Goal: Task Accomplishment & Management: Complete application form

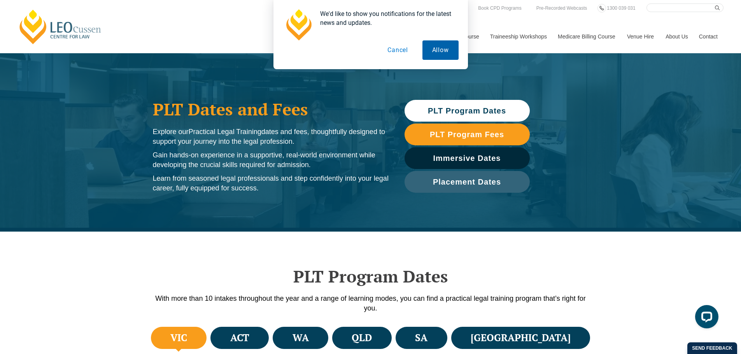
click at [444, 50] on button "Allow" at bounding box center [440, 49] width 36 height 19
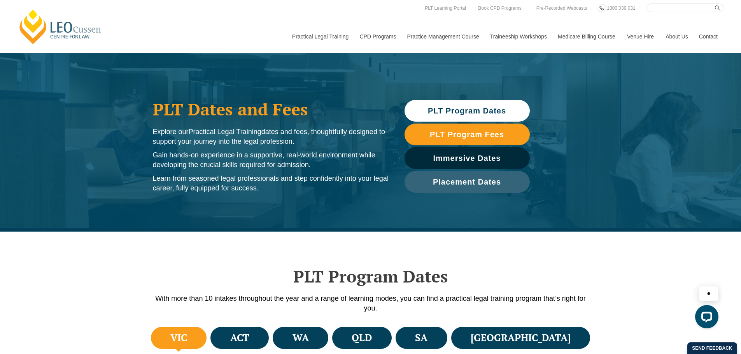
click at [481, 114] on span "PLT Program Dates" at bounding box center [467, 111] width 78 height 8
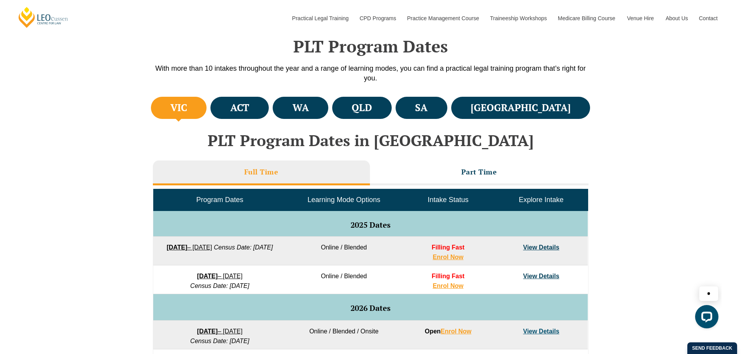
scroll to position [232, 0]
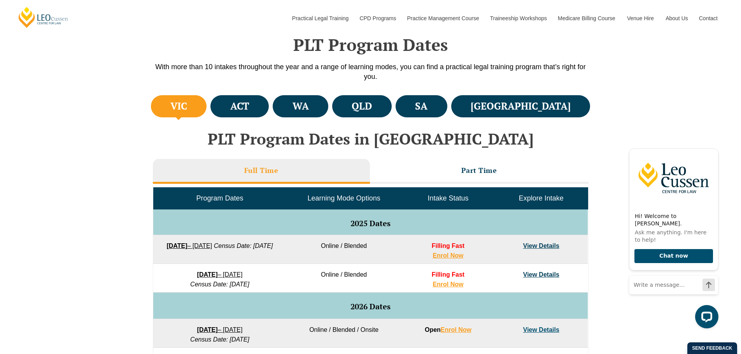
click at [207, 110] on li "VIC" at bounding box center [179, 106] width 56 height 22
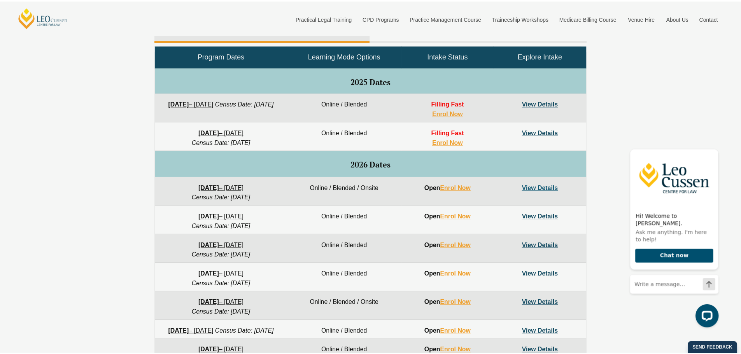
scroll to position [374, 0]
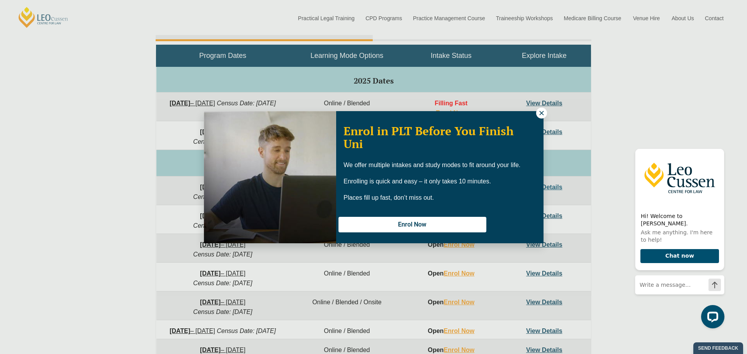
click at [541, 112] on icon at bounding box center [541, 113] width 4 height 4
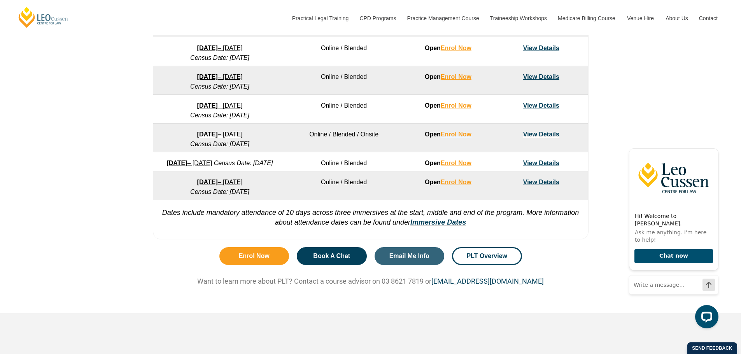
scroll to position [556, 0]
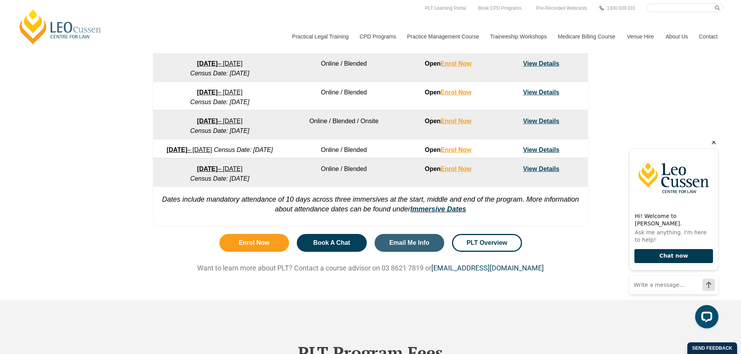
click at [664, 261] on button "Chat now" at bounding box center [673, 256] width 79 height 14
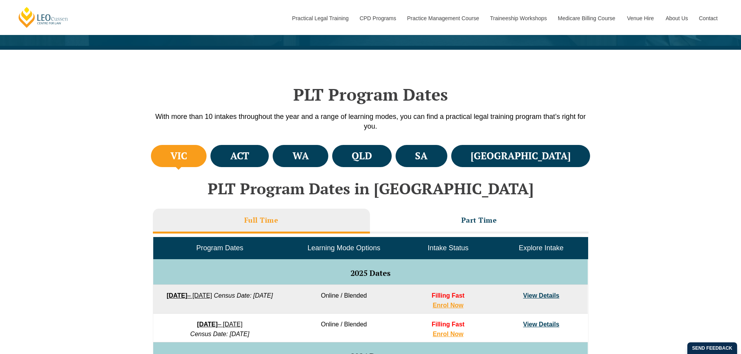
scroll to position [167, 0]
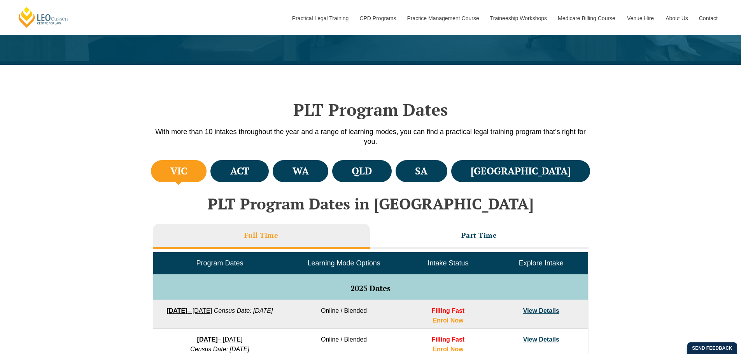
click at [182, 173] on h4 "VIC" at bounding box center [178, 171] width 17 height 13
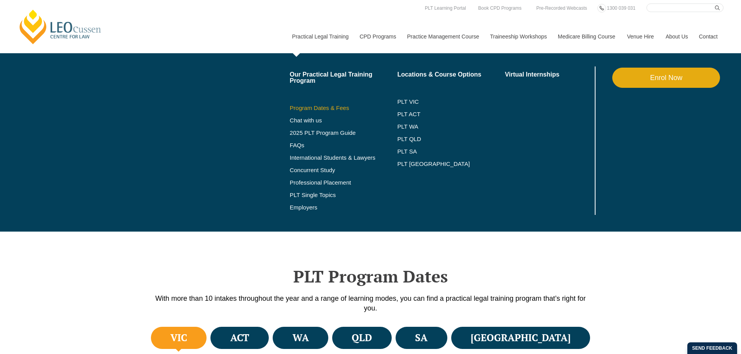
click at [318, 108] on link "Program Dates & Fees" at bounding box center [344, 108] width 108 height 6
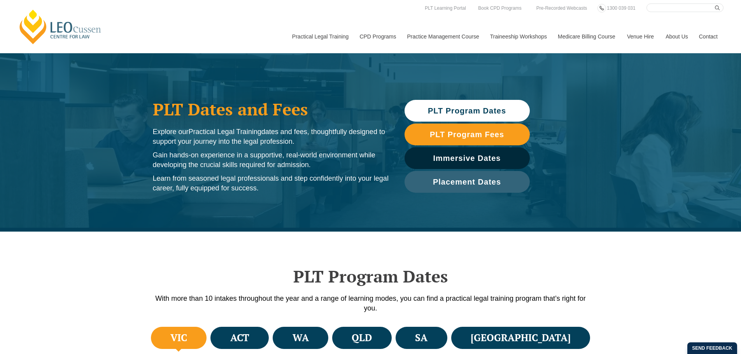
click at [187, 343] on h4 "VIC" at bounding box center [178, 338] width 17 height 13
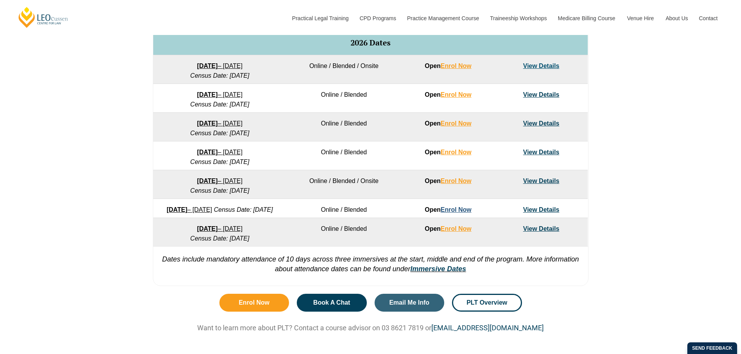
scroll to position [518, 0]
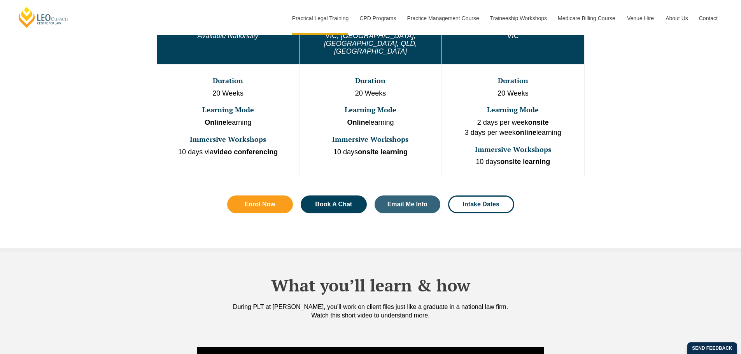
scroll to position [479, 0]
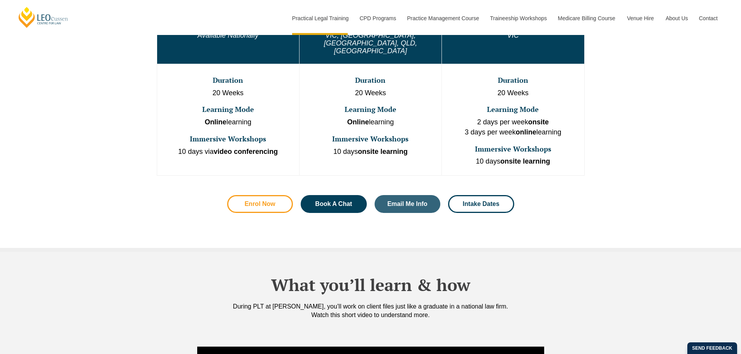
click at [267, 201] on span "Enrol Now" at bounding box center [260, 204] width 31 height 6
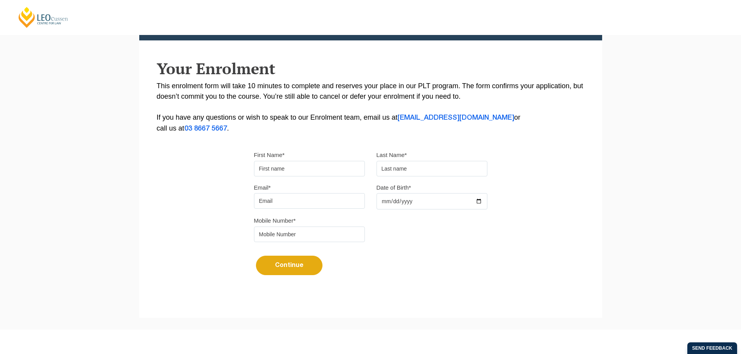
click at [325, 167] on input "First Name*" at bounding box center [309, 169] width 111 height 16
drag, startPoint x: 392, startPoint y: 167, endPoint x: 387, endPoint y: 167, distance: 5.1
click at [392, 167] on input "text" at bounding box center [431, 169] width 111 height 16
click at [351, 168] on input "First Name*" at bounding box center [309, 169] width 111 height 16
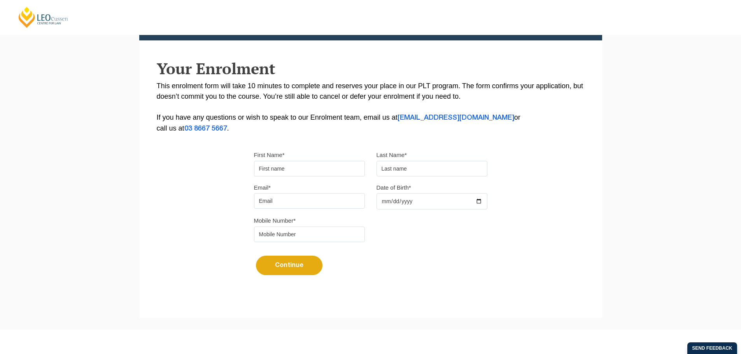
click at [571, 81] on p "This enrolment form will take 10 minutes to complete and reserves your place in…" at bounding box center [371, 107] width 428 height 53
click at [301, 167] on input "First Name*" at bounding box center [309, 169] width 111 height 16
type input "Bernadette"
type input "Mizzi"
type input "bmizzi474@gmail.com"
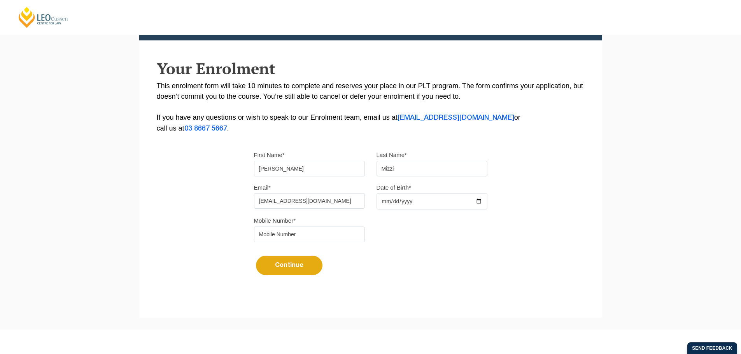
click at [382, 204] on input "Date of Birth*" at bounding box center [431, 201] width 111 height 16
type input "1962-04-14"
click at [316, 236] on input "tel" at bounding box center [309, 235] width 111 height 16
type input "0423645903"
click at [298, 268] on button "Continue" at bounding box center [289, 265] width 66 height 19
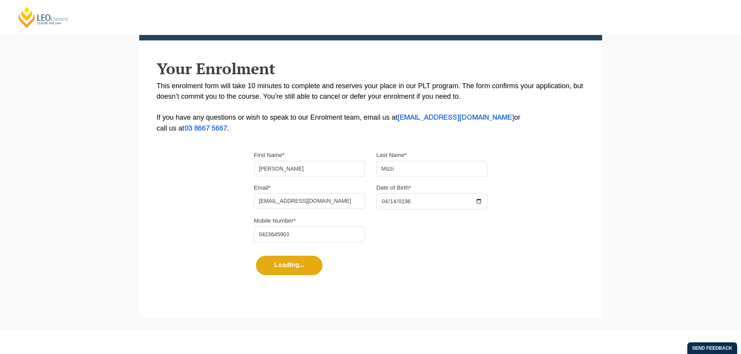
select select
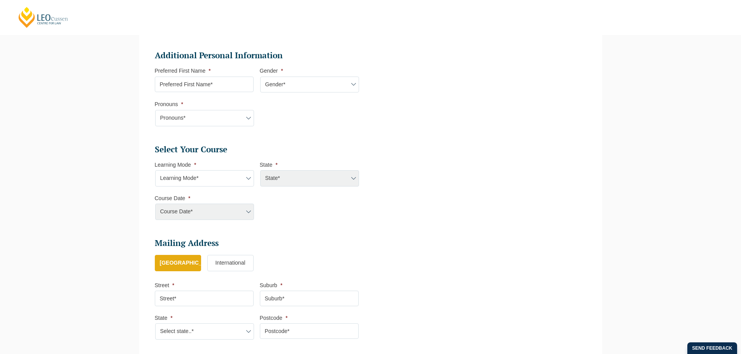
scroll to position [249, 0]
click at [247, 175] on select "Learning Mode* Online Full Time Learning Online Part Time Learning Blended Full…" at bounding box center [204, 177] width 99 height 16
select select "Online Part Time Learning"
click at [155, 169] on select "Learning Mode* Online Full Time Learning Online Part Time Learning Blended Full…" at bounding box center [204, 177] width 99 height 16
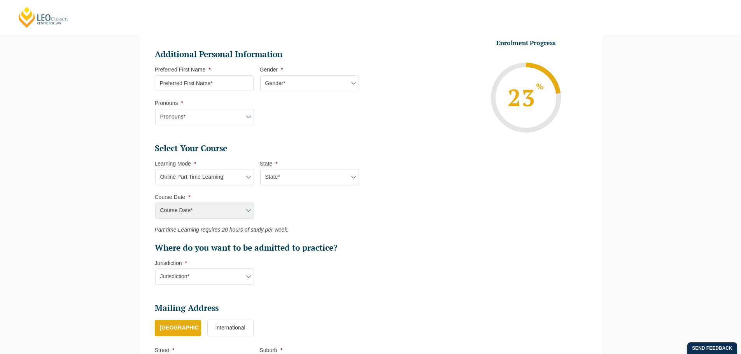
click at [250, 210] on div "Course Date* Maddocks 2024 December 2023 (04-12-2023 to 17-05-2024) May 2023 (2…" at bounding box center [204, 211] width 99 height 16
click at [249, 211] on div "Course Date* Maddocks 2024 December 2023 (04-12-2023 to 17-05-2024) May 2023 (2…" at bounding box center [204, 211] width 99 height 16
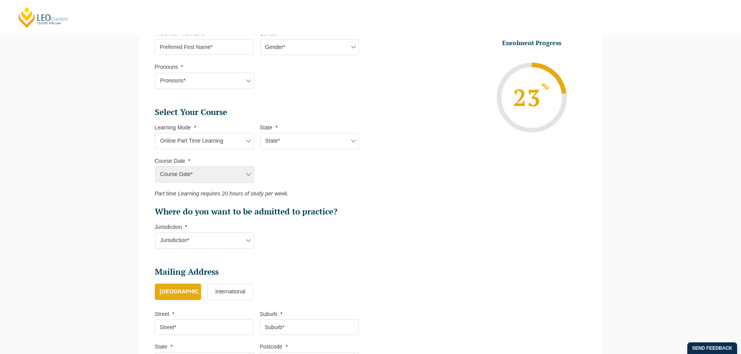
scroll to position [301, 0]
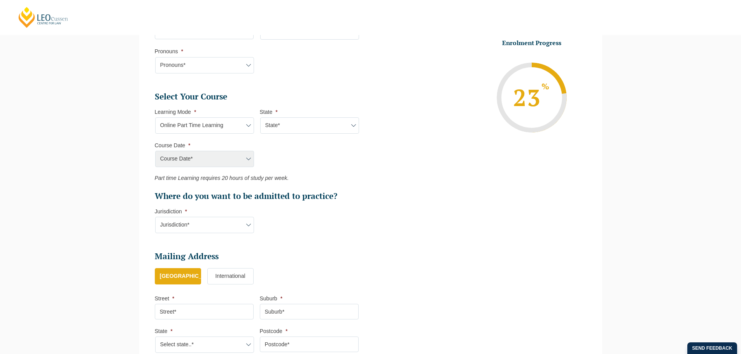
click at [249, 225] on select "Jurisdiction* VIC ACT/NSW SA WA QLD" at bounding box center [204, 225] width 99 height 16
select select "VIC"
click at [155, 217] on select "Jurisdiction* VIC ACT/NSW SA WA QLD" at bounding box center [204, 225] width 99 height 16
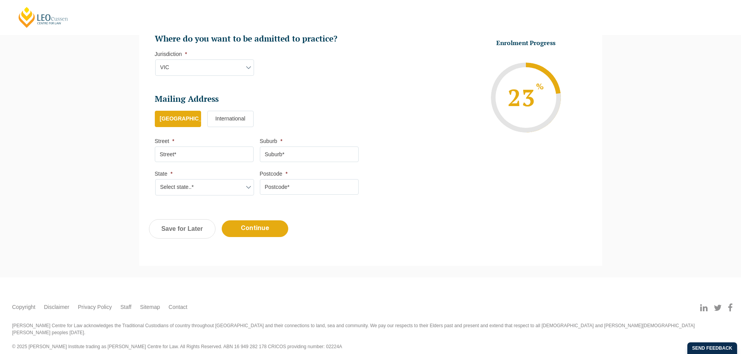
scroll to position [459, 0]
click at [234, 152] on input "Street *" at bounding box center [204, 154] width 99 height 16
click at [207, 160] on input "Street *" at bounding box center [204, 154] width 99 height 16
type input "901, 6 Porter Street"
type input "Prahran"
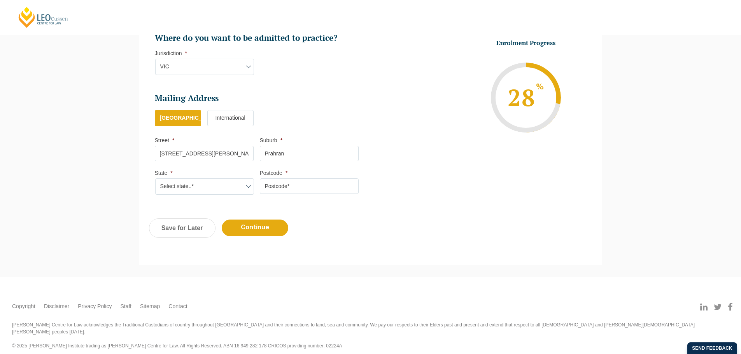
click at [225, 191] on select "Select state..* VIC WA QLD SA NSW NT ACT TAS" at bounding box center [204, 186] width 99 height 16
select select "VIC"
click at [155, 178] on select "Select state..* VIC WA QLD SA NSW NT ACT TAS" at bounding box center [204, 186] width 99 height 16
click at [281, 187] on input "Postcode *" at bounding box center [309, 186] width 99 height 16
type input "3181"
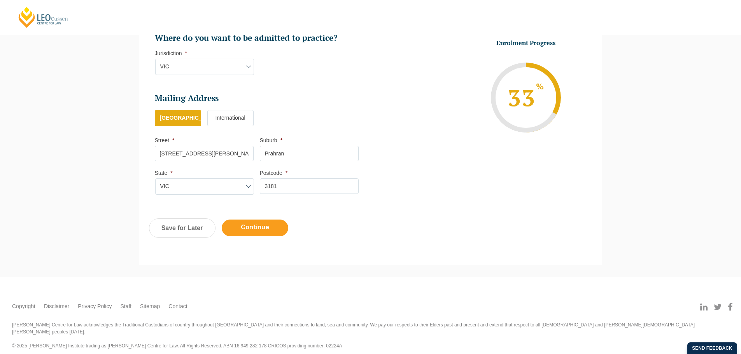
click at [241, 228] on input "Continue" at bounding box center [255, 228] width 66 height 17
select select "Online Part Time Learning"
select select
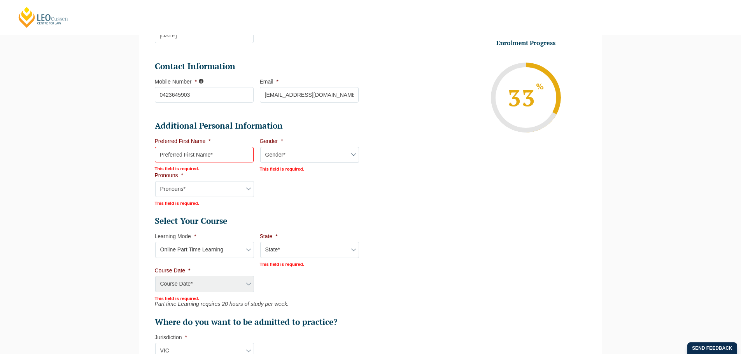
scroll to position [213, 0]
click at [215, 154] on input "Preferred First Name *" at bounding box center [204, 155] width 99 height 16
type input "Bernadette"
click at [276, 155] on select "Gender* Male Female Nonbinary Intersex Prefer not to disclose Other" at bounding box center [309, 155] width 99 height 16
select select "Female"
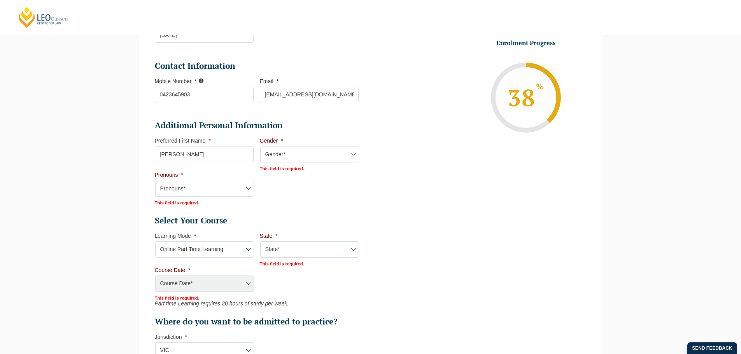
click at [260, 147] on select "Gender* Male Female Nonbinary Intersex Prefer not to disclose Other" at bounding box center [309, 155] width 99 height 16
click at [247, 189] on select "Pronouns* She/Her/Hers He/Him/His They/Them/Theirs Other Prefer not to disclose" at bounding box center [204, 188] width 99 height 16
click at [289, 201] on li "Additional Personal Information Preferred First Name * Bernadette This field is…" at bounding box center [260, 162] width 210 height 85
click at [218, 192] on select "Pronouns* She/Her/Hers He/Him/His They/Them/Theirs Other Prefer not to disclose" at bounding box center [204, 188] width 99 height 16
select select "She/Her/Hers"
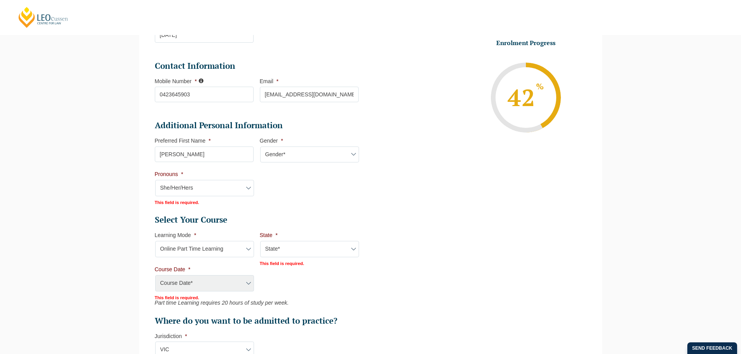
click at [155, 180] on select "Pronouns* She/Her/Hers He/Him/His They/Them/Theirs Other Prefer not to disclose" at bounding box center [204, 188] width 99 height 16
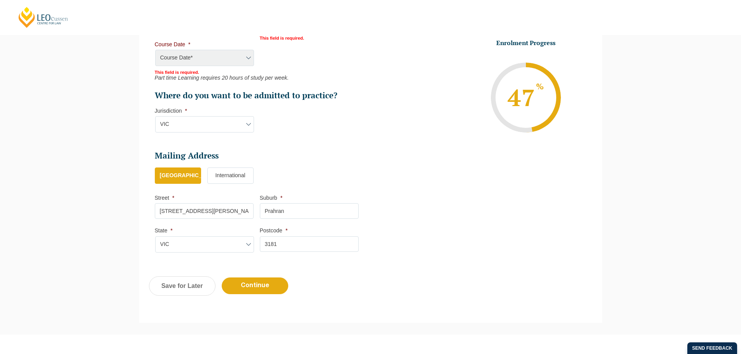
scroll to position [447, 0]
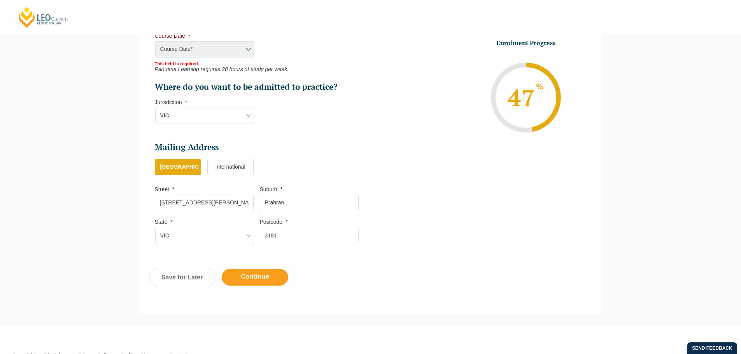
click at [246, 273] on input "Continue" at bounding box center [255, 277] width 66 height 17
select select "Online Part Time Learning"
select select
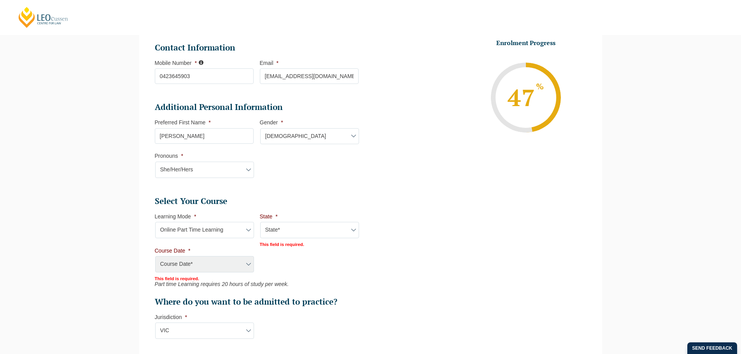
scroll to position [252, 0]
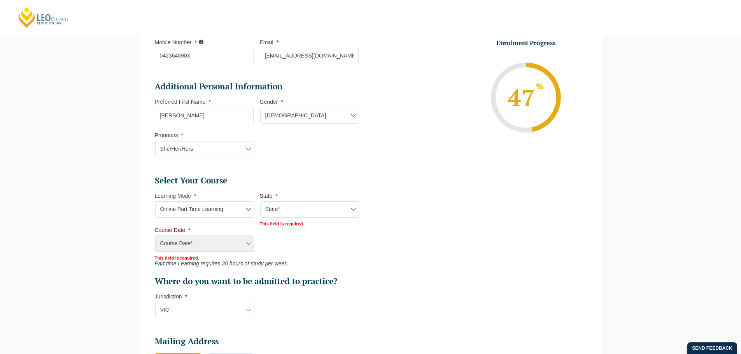
click at [212, 244] on div "Course Date* Maddocks 2024 December 2023 (04-12-2023 to 17-05-2024) May 2023 (2…" at bounding box center [204, 244] width 99 height 17
click at [249, 244] on div "Course Date* Maddocks 2024 December 2023 (04-12-2023 to 17-05-2024) May 2023 (2…" at bounding box center [204, 244] width 99 height 17
click at [248, 242] on div "Course Date* Maddocks 2024 December 2023 (04-12-2023 to 17-05-2024) May 2023 (2…" at bounding box center [204, 244] width 99 height 17
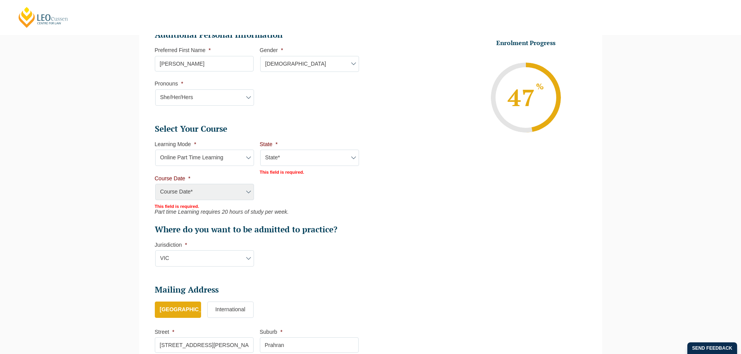
scroll to position [317, 0]
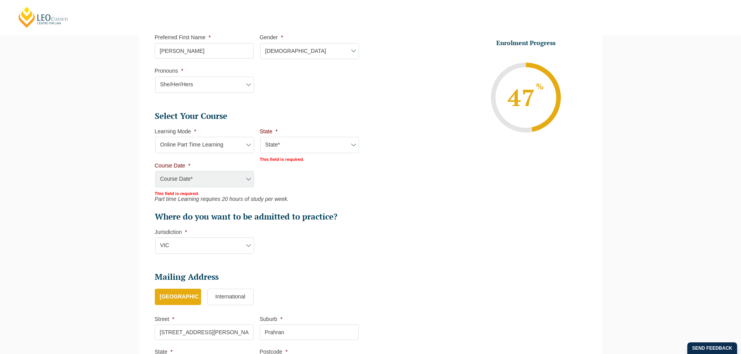
click at [250, 177] on div "Course Date* Maddocks 2024 December 2023 (04-12-2023 to 17-05-2024) May 2023 (2…" at bounding box center [204, 179] width 99 height 17
click at [310, 148] on select "State* National (ACT/NSW, VIC, QLD, SA, WA)" at bounding box center [309, 145] width 99 height 16
select select "National (ACT/NSW, VIC, QLD, SA, WA)"
click at [260, 137] on select "State* National (ACT/NSW, VIC, QLD, SA, WA)" at bounding box center [309, 145] width 99 height 16
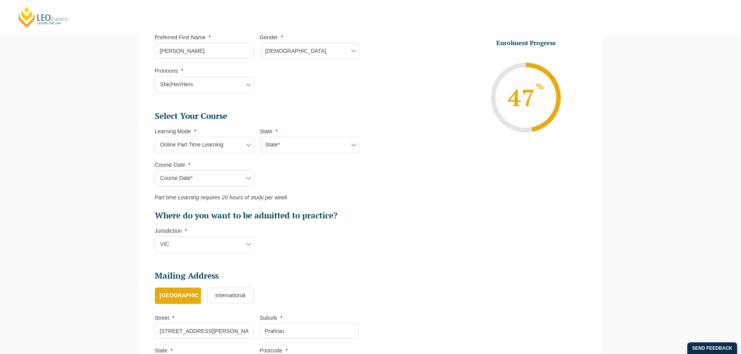
click at [244, 178] on select "Course Date* January 2026 (27-Jan-2026 to 21-Aug-2026) March 2026 (30-Mar-2026 …" at bounding box center [204, 178] width 99 height 16
select select "January 2026 (27-Jan-2026 to 21-Aug-2026)"
click at [155, 170] on select "Course Date* January 2026 (27-Jan-2026 to 21-Aug-2026) March 2026 (30-Mar-2026 …" at bounding box center [204, 178] width 99 height 16
type input "Intake 02 January 2026 PT"
type input "Practical Legal Training (NAT)"
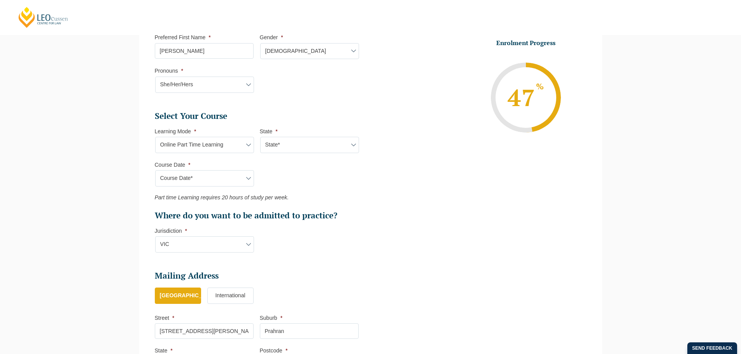
select select "NAT PLT (JAN) 2026 Part Time Online"
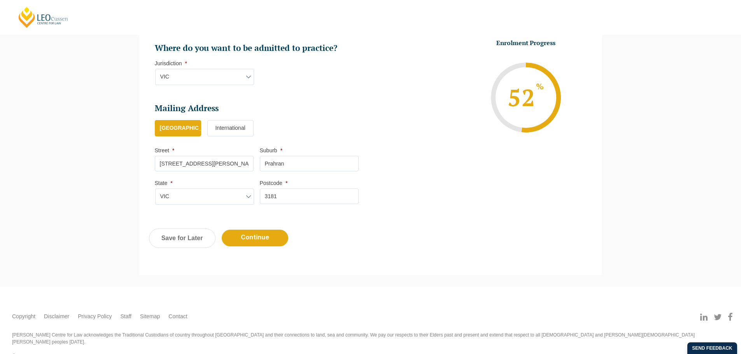
scroll to position [486, 0]
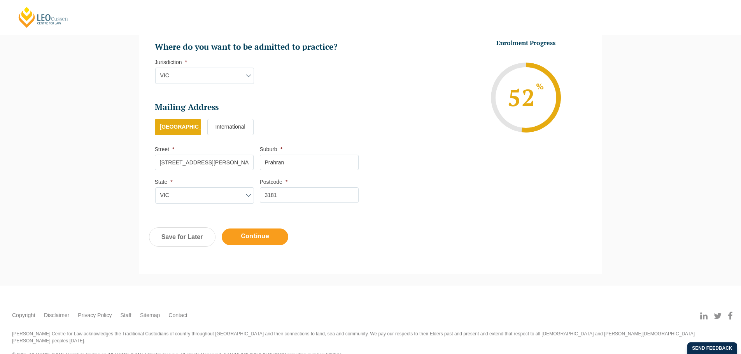
click at [258, 237] on input "Continue" at bounding box center [255, 237] width 66 height 17
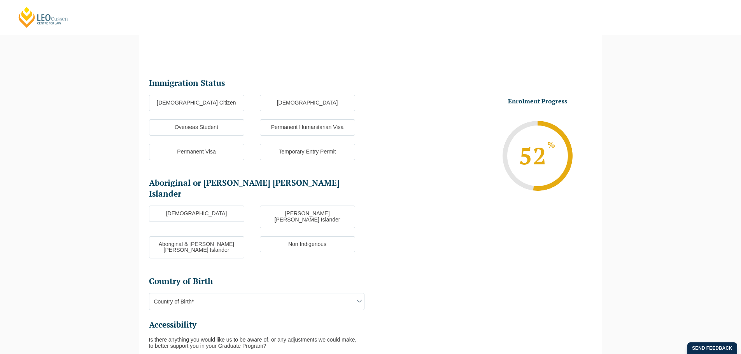
scroll to position [67, 0]
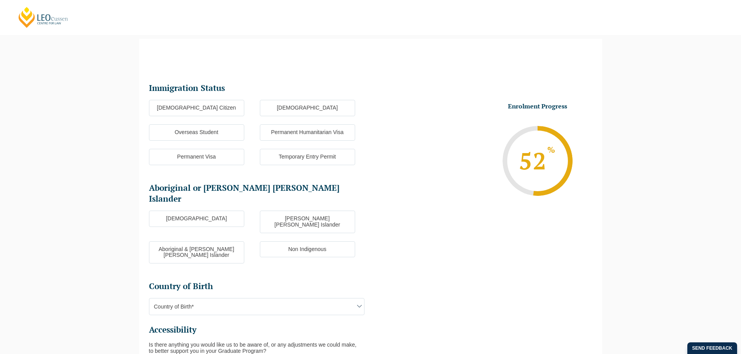
click at [232, 109] on label "Australian Citizen" at bounding box center [196, 108] width 95 height 16
click at [0, 0] on input "Australian Citizen" at bounding box center [0, 0] width 0 height 0
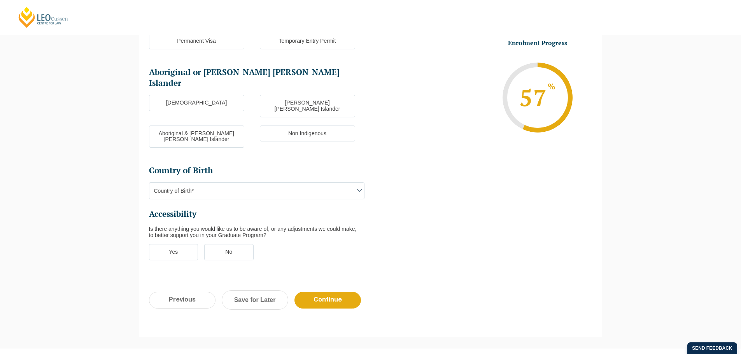
scroll to position [184, 0]
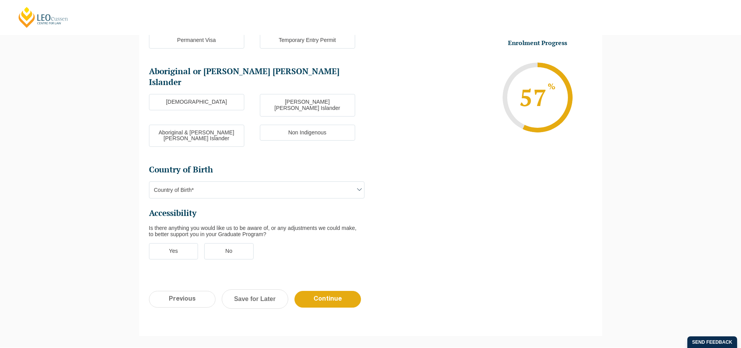
click at [267, 182] on span "Country of Birth*" at bounding box center [256, 190] width 215 height 16
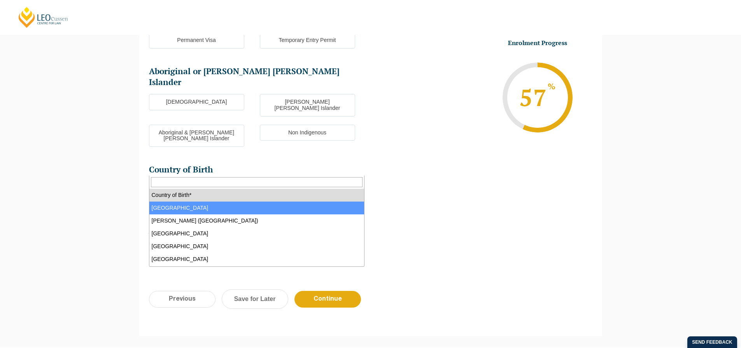
select select "Australia 1101"
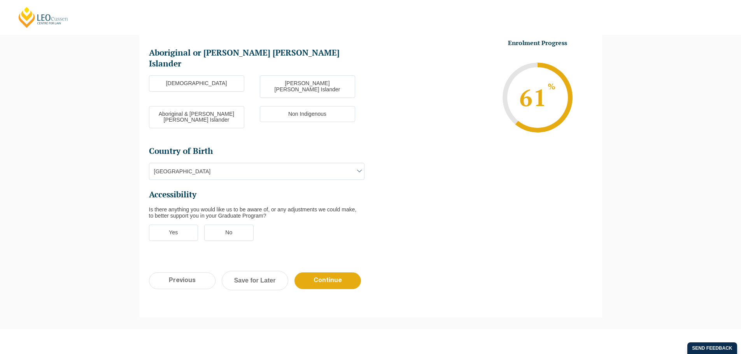
scroll to position [232, 0]
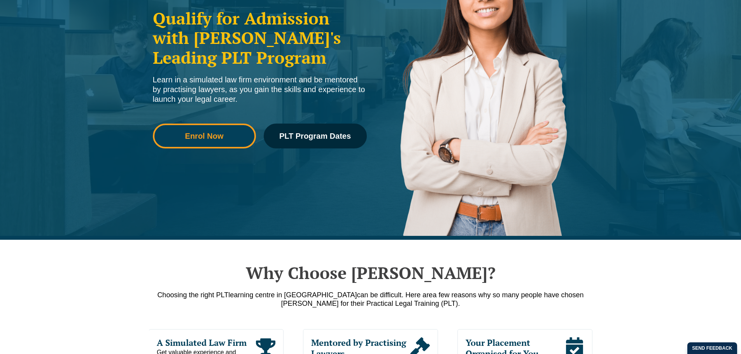
click at [236, 135] on span "Enrol Now" at bounding box center [204, 136] width 92 height 8
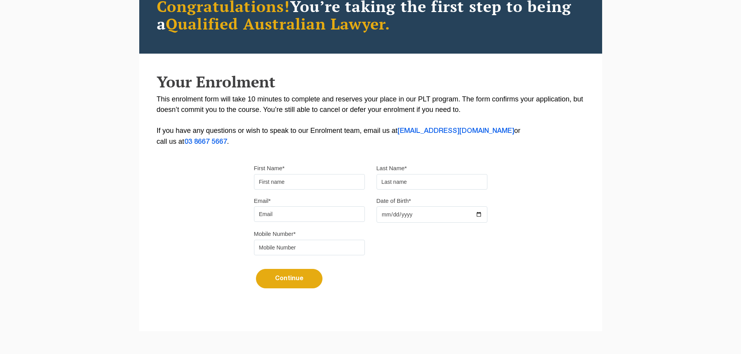
scroll to position [104, 0]
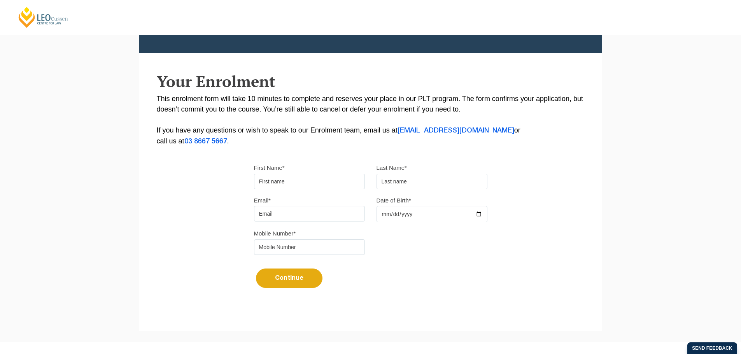
click at [310, 181] on input "First Name*" at bounding box center [309, 182] width 111 height 16
type input "[PERSON_NAME]"
click at [398, 182] on input "text" at bounding box center [431, 182] width 111 height 16
type input "Mizzi"
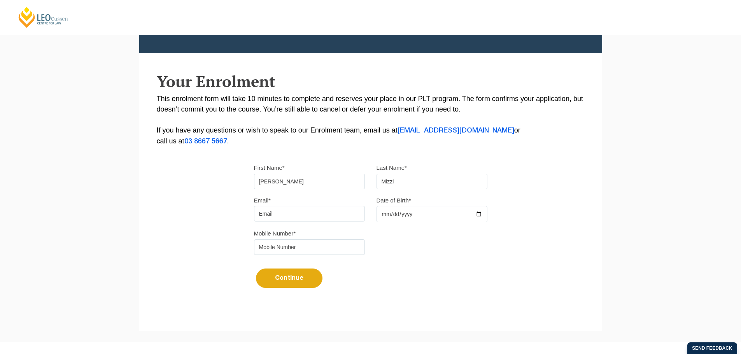
click at [322, 217] on input "Email*" at bounding box center [309, 214] width 111 height 16
type input "bernadette.mizzi@keating.com.au"
click at [412, 212] on input "Date of Birth*" at bounding box center [431, 214] width 111 height 16
click at [382, 212] on input "Date of Birth*" at bounding box center [431, 214] width 111 height 16
type input "0195-04-14"
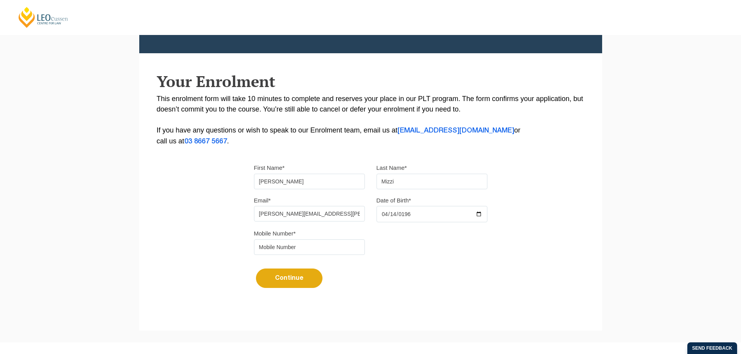
type input "1962-04-14"
click at [297, 248] on input "tel" at bounding box center [309, 248] width 111 height 16
type input "0423645903"
drag, startPoint x: 358, startPoint y: 210, endPoint x: 184, endPoint y: 186, distance: 176.1
click at [184, 186] on div "Please note that your information is saved on our server as you enter it. Congr…" at bounding box center [370, 134] width 463 height 346
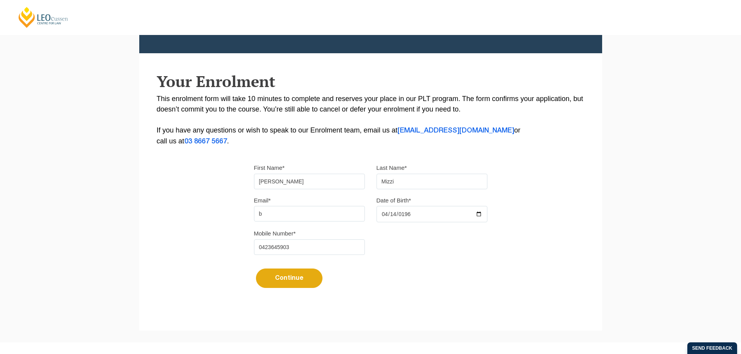
type input "bmizzi474@gmail.com"
click at [297, 281] on button "Continue" at bounding box center [289, 278] width 66 height 19
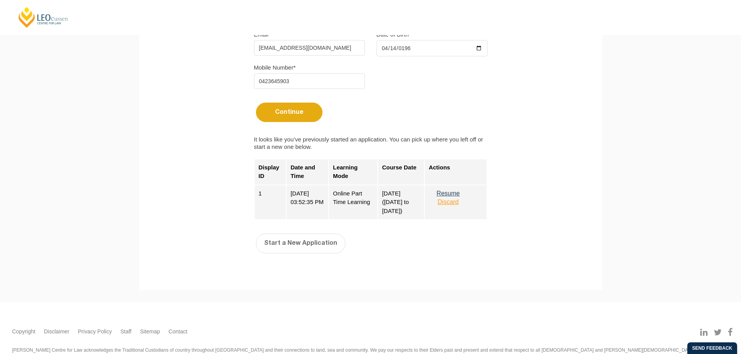
scroll to position [272, 0]
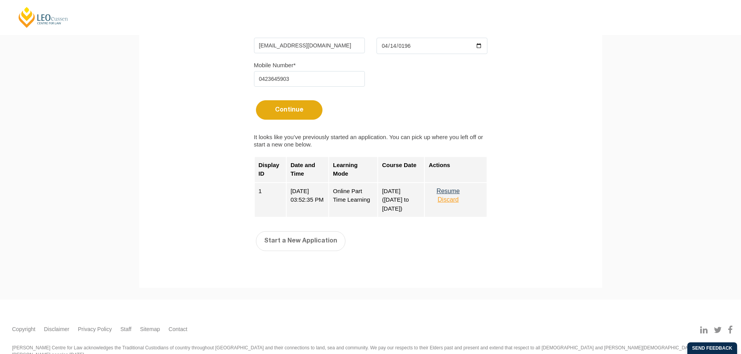
click at [447, 197] on button "Discard" at bounding box center [448, 199] width 39 height 7
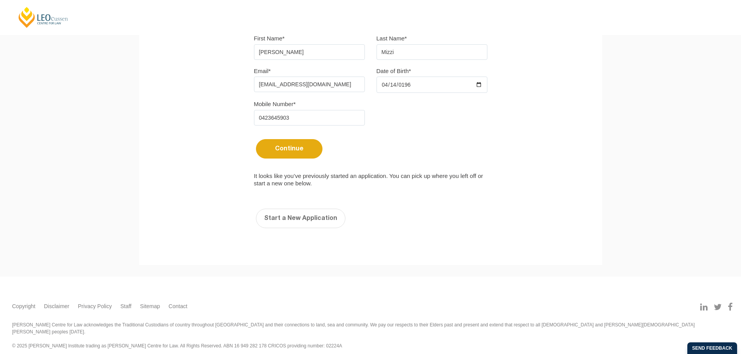
click at [297, 147] on button "Continue" at bounding box center [289, 148] width 66 height 19
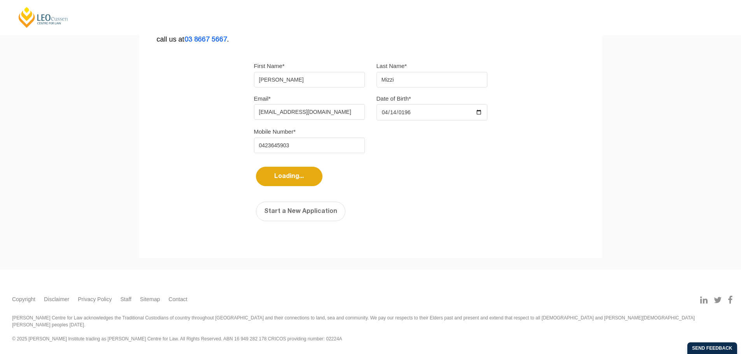
scroll to position [199, 0]
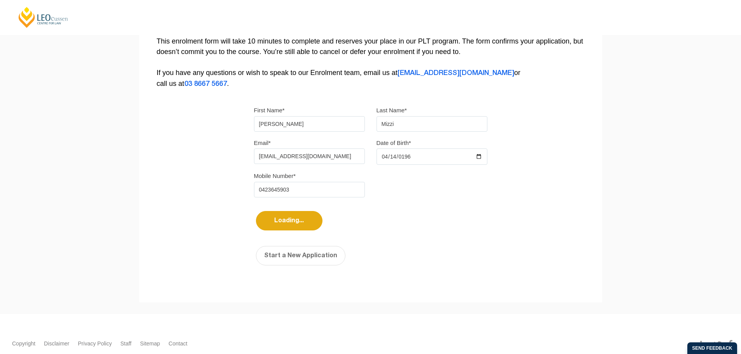
select select
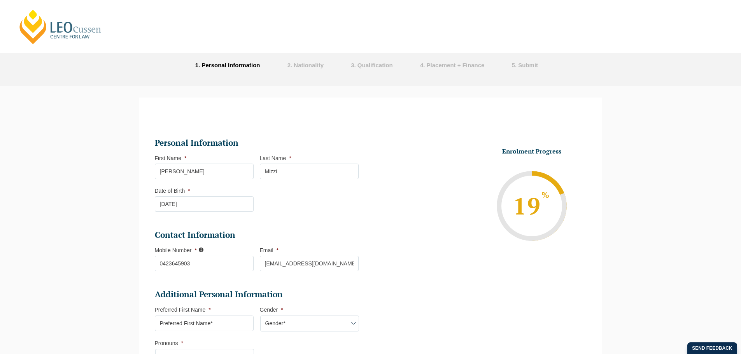
scroll to position [0, 0]
